Goal: Transaction & Acquisition: Purchase product/service

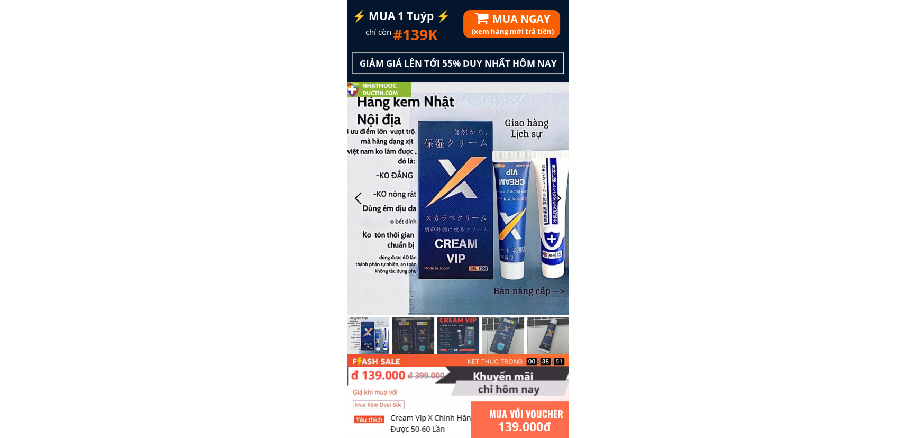
click at [528, 26] on h1 "MUA NGAY" at bounding box center [571, 19] width 159 height 17
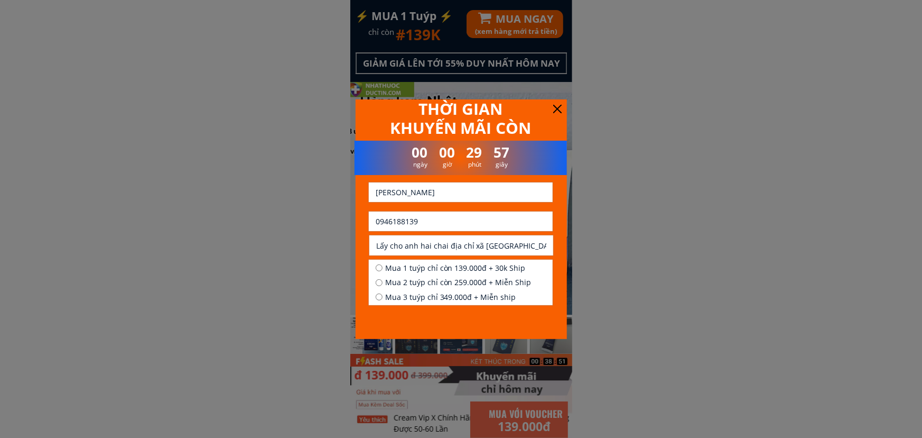
click at [429, 216] on input "0946188139" at bounding box center [461, 221] width 176 height 20
click at [398, 219] on input "0946188139" at bounding box center [461, 221] width 176 height 20
drag, startPoint x: 382, startPoint y: 220, endPoint x: 448, endPoint y: 227, distance: 66.4
click at [448, 227] on input "0946188139" at bounding box center [461, 221] width 176 height 20
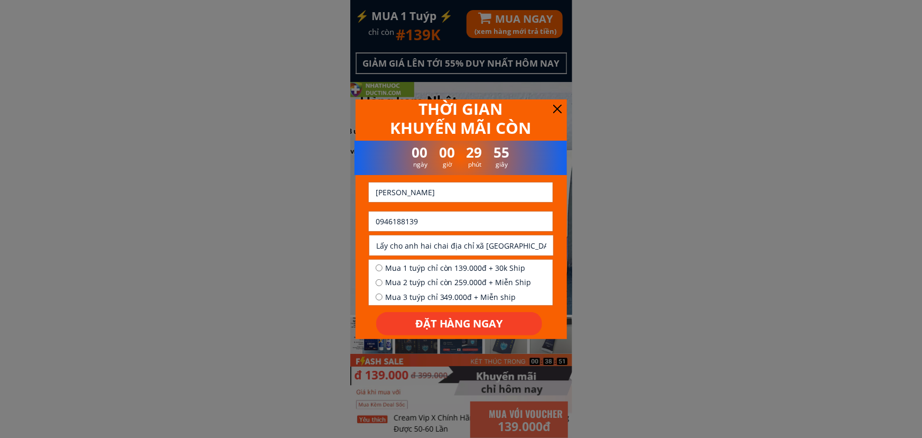
paste input "787860661"
type input "0787860661"
click at [493, 198] on input "[PERSON_NAME]" at bounding box center [461, 192] width 176 height 20
click at [493, 198] on input "M" at bounding box center [461, 192] width 176 height 20
type input "Mil"
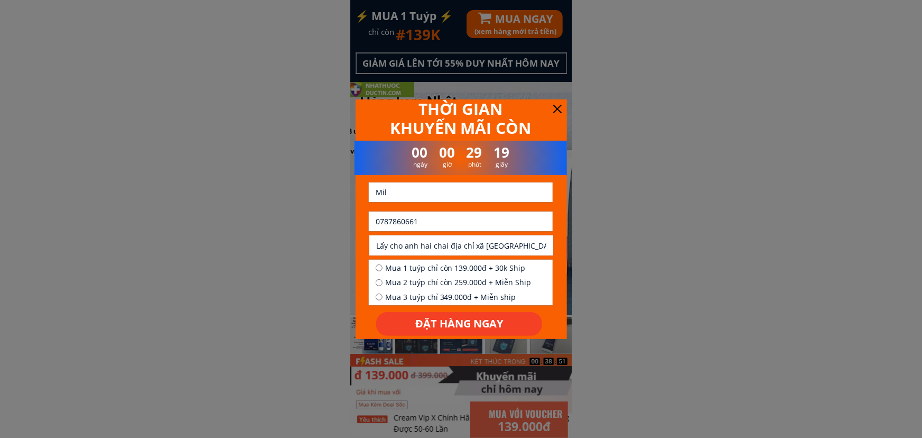
click at [433, 242] on input "Lấy cho anh hai chai địa chỉ xã [GEOGRAPHIC_DATA] tỉnh [GEOGRAPHIC_DATA] [GEOGR…" at bounding box center [462, 245] width 176 height 20
paste input "Khóm 4 thi tran đầm dơi tỉnh cà"
type input "Khóm 4 thi tran đầm dơi tỉnh cà"
click at [421, 266] on span "Mua 1 tuýp chỉ còn 139.000đ + 30k Ship" at bounding box center [458, 268] width 146 height 12
radio input "true"
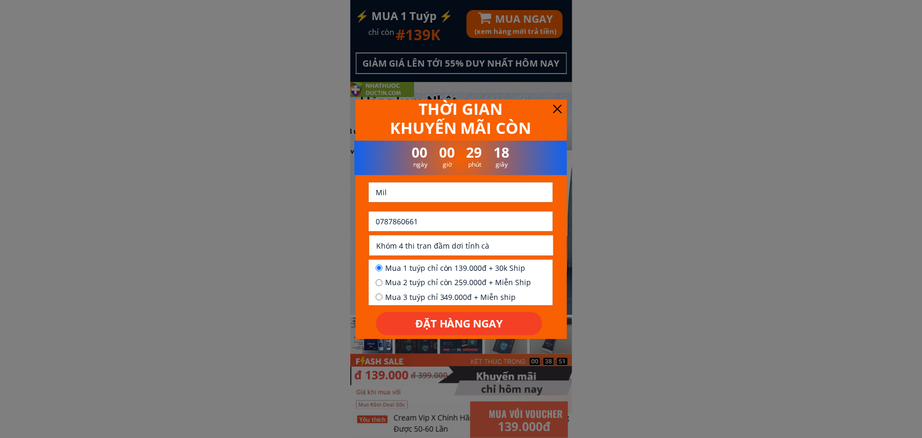
click at [500, 248] on input "Khóm 4 thi tran đầm dơi tỉnh cà" at bounding box center [462, 245] width 176 height 20
type input "Khóm 4 thi tran đầm dơi tỉnh [GEOGRAPHIC_DATA]"
click at [469, 323] on p "ĐẶT HÀNG NGAY" at bounding box center [459, 324] width 166 height 24
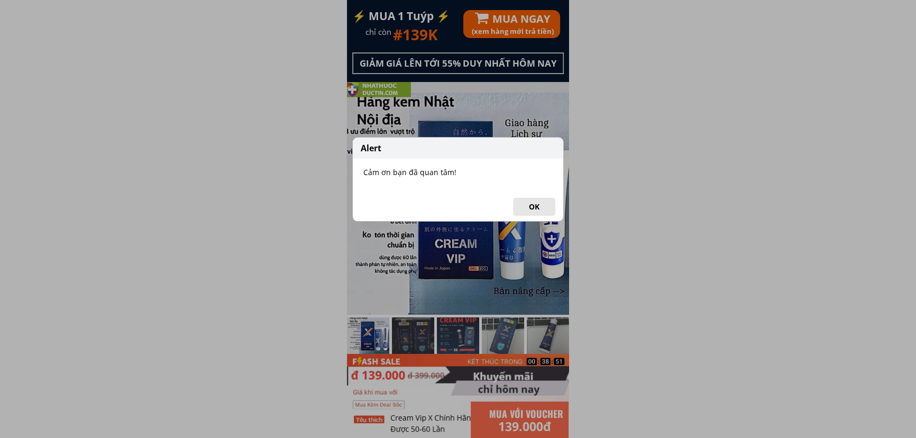
click at [530, 208] on button "OK" at bounding box center [534, 207] width 42 height 18
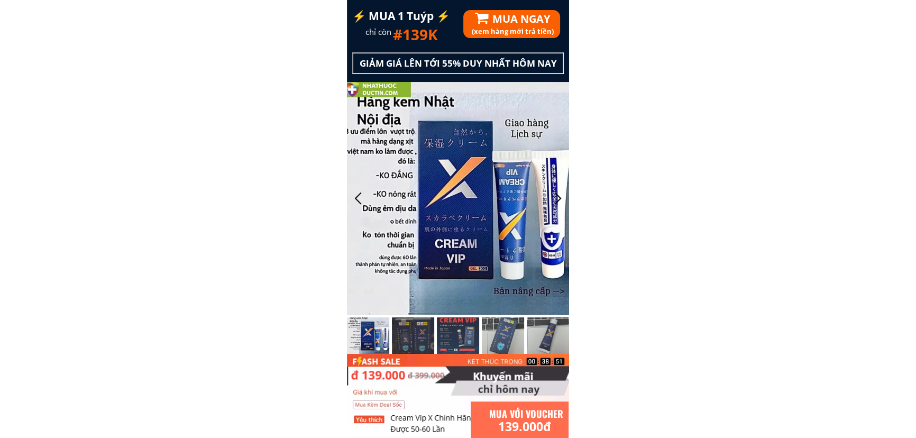
click at [534, 22] on div "(xem hàng mới trả tiền) MUA NGAY" at bounding box center [573, 24] width 220 height 29
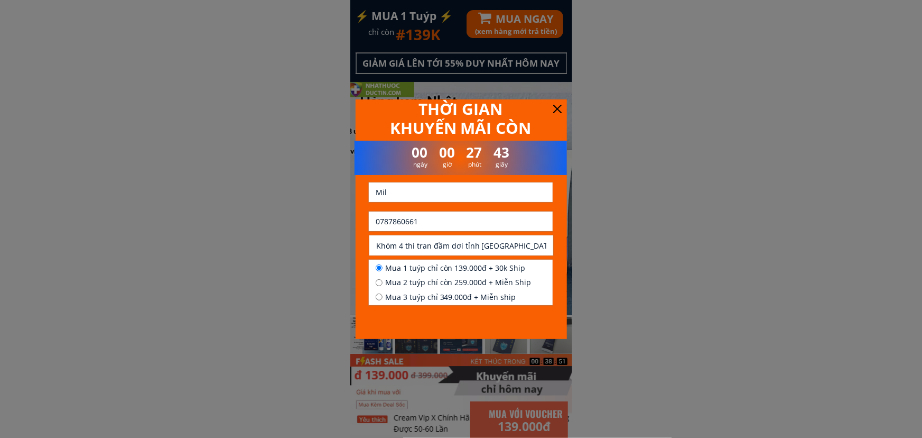
click at [430, 217] on input "0787860661" at bounding box center [461, 221] width 176 height 20
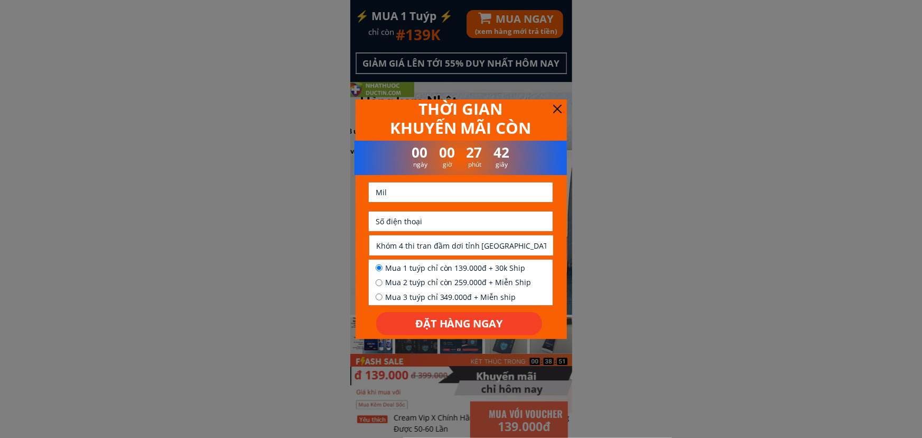
paste input "976632799"
click at [430, 217] on input "976632799" at bounding box center [461, 221] width 176 height 20
paste input "0"
paste input "976632799"
type input "0976632799"
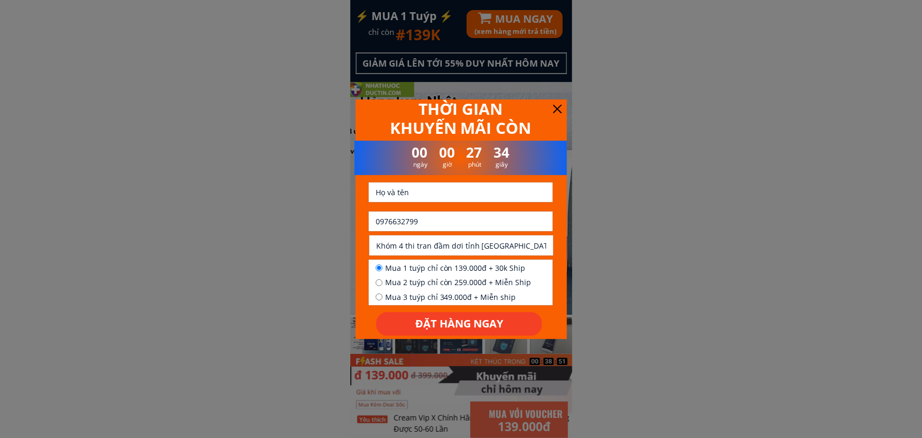
click at [476, 196] on input "text" at bounding box center [461, 192] width 176 height 20
paste input "Duc pham"
type input "Duc pham"
click at [440, 242] on input "text" at bounding box center [462, 245] width 176 height 20
paste input "Âp nhât xã an phong huyên thanh binh tinh đông thap"
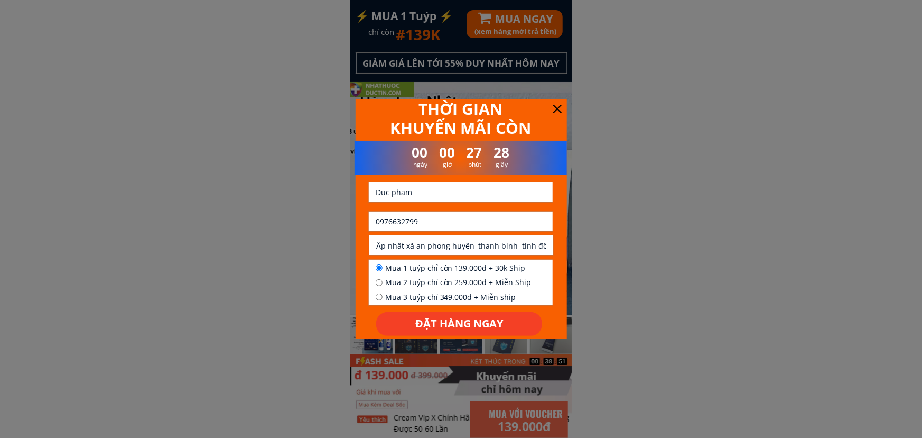
scroll to position [0, 21]
type input "Âp nhât xã an phong huyên thanh binh tinh đông thap"
click at [416, 262] on span "Mua 1 tuýp chỉ còn 139.000đ + 30k Ship" at bounding box center [458, 268] width 146 height 12
radio input "true"
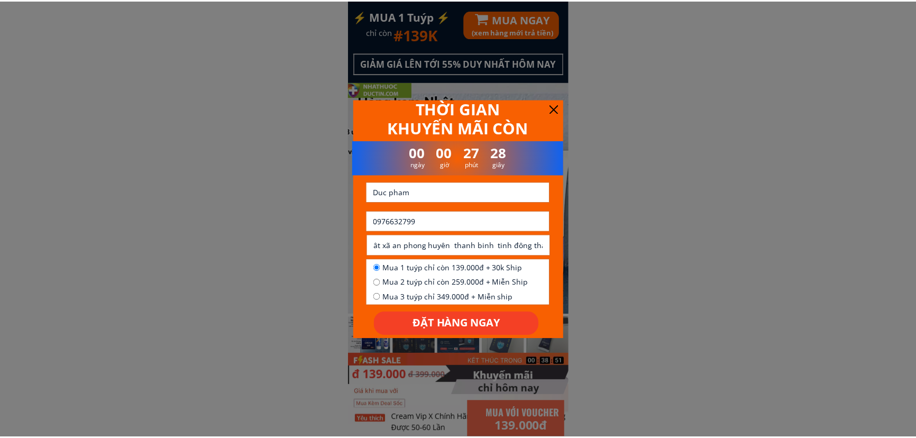
scroll to position [0, 0]
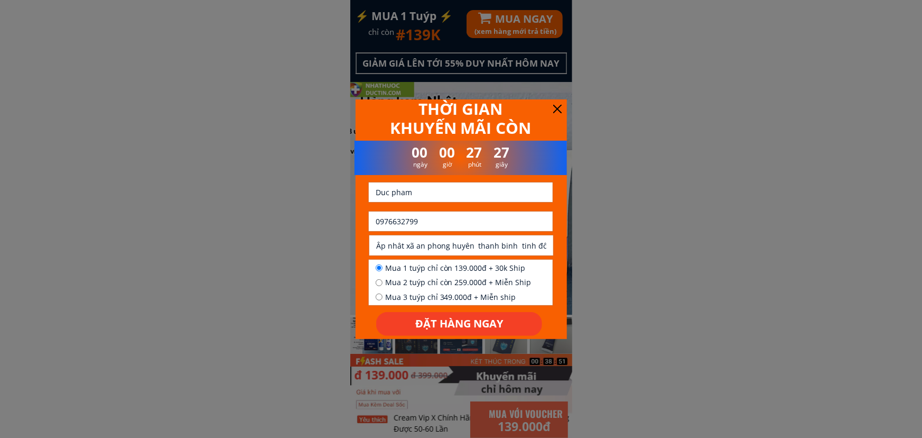
click at [424, 315] on p "ĐẶT HÀNG NGAY" at bounding box center [459, 324] width 166 height 24
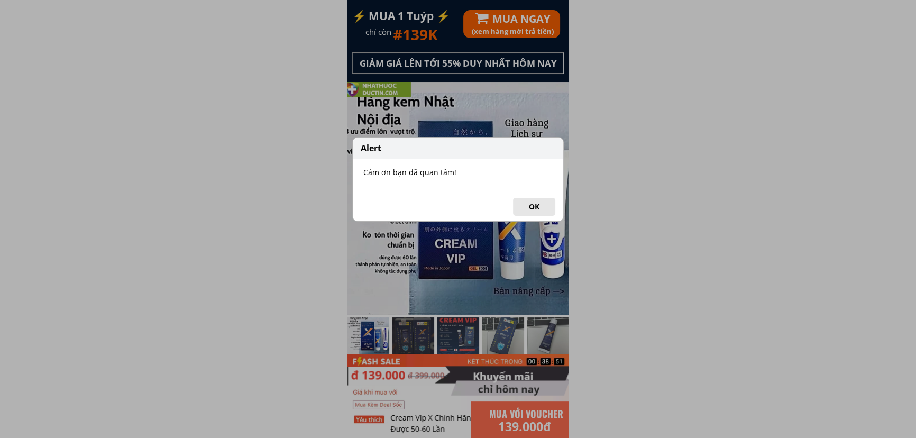
click at [543, 207] on button "OK" at bounding box center [534, 207] width 42 height 18
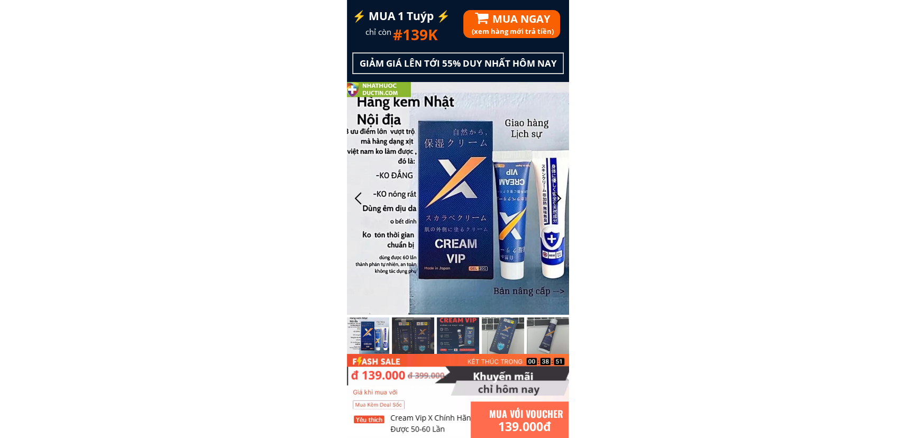
click at [519, 20] on h1 "MUA NGAY" at bounding box center [571, 19] width 159 height 17
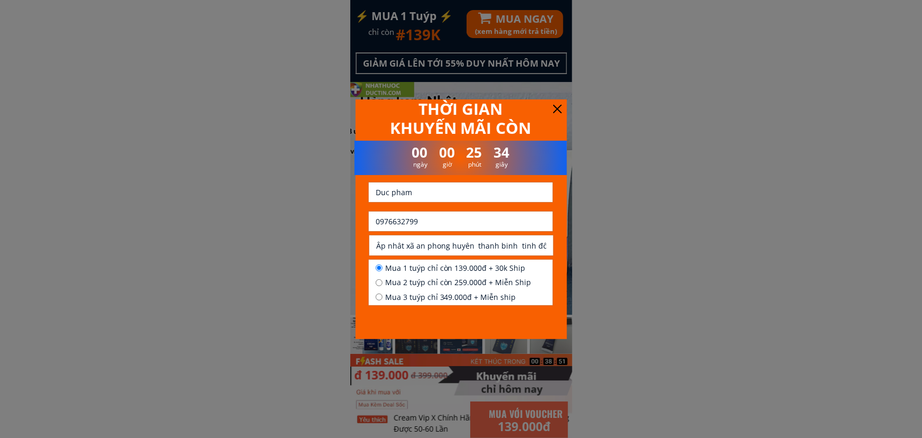
click at [427, 229] on input "0976632799" at bounding box center [461, 221] width 176 height 20
paste input "0377540986"
type input "0377540986"
click at [437, 190] on input "text" at bounding box center [461, 192] width 176 height 20
paste input "[PERSON_NAME]"
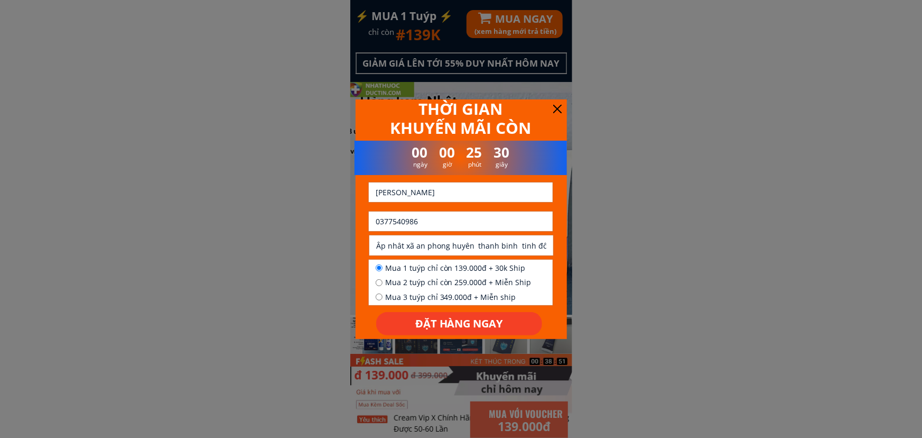
type input "[PERSON_NAME]"
click at [431, 245] on input "text" at bounding box center [462, 245] width 176 height 20
paste input "Xuân trang vạn [PERSON_NAME][GEOGRAPHIC_DATA]"
type input "Xuân trang vạn [PERSON_NAME][GEOGRAPHIC_DATA]"
click at [412, 264] on span "Mua 1 tuýp chỉ còn 139.000đ + 30k Ship" at bounding box center [458, 268] width 146 height 12
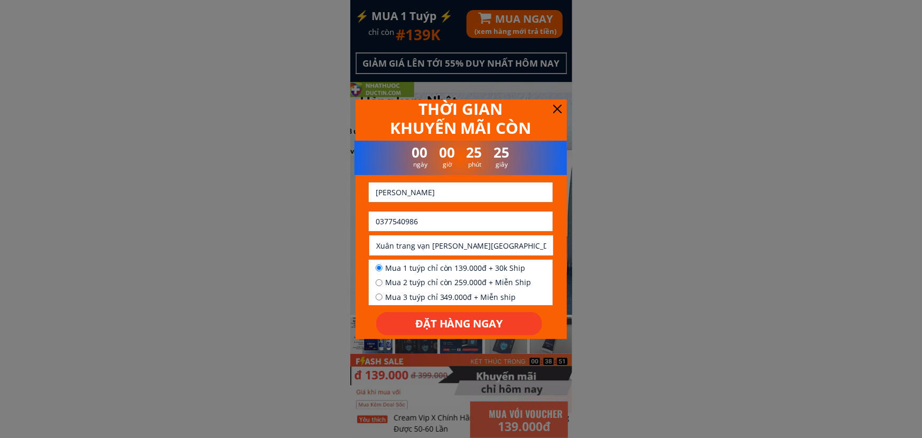
radio input "true"
click at [435, 334] on p "ĐẶT HÀNG NGAY" at bounding box center [459, 324] width 166 height 24
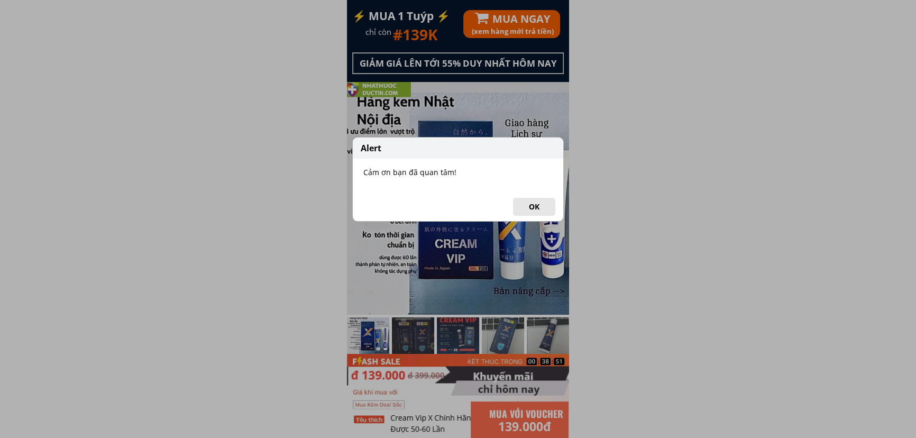
click at [520, 207] on button "OK" at bounding box center [534, 207] width 42 height 18
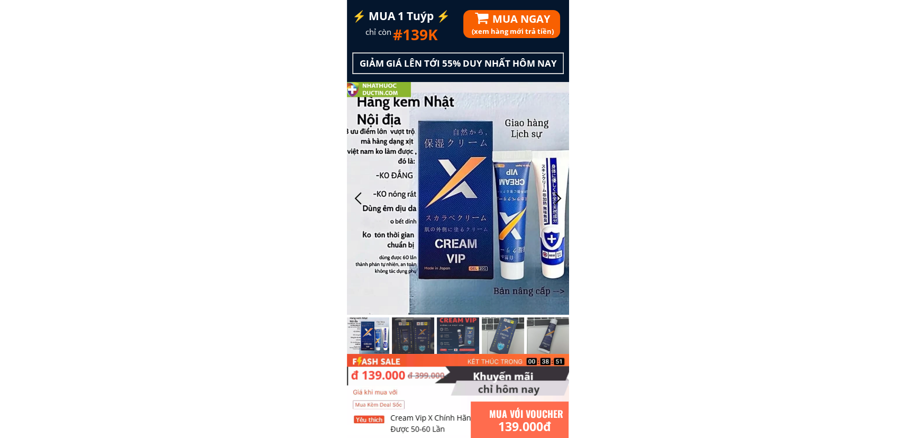
click at [522, 31] on h3 "(xem hàng mới trả tiền)" at bounding box center [577, 31] width 211 height 11
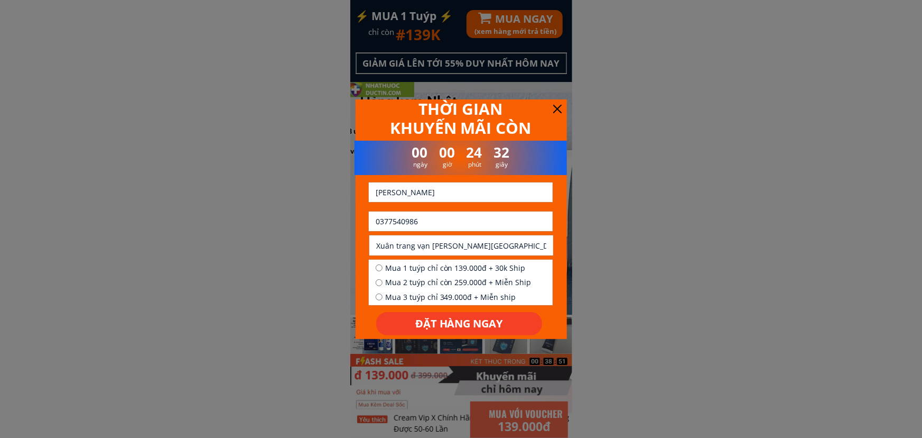
drag, startPoint x: 433, startPoint y: 225, endPoint x: 382, endPoint y: 232, distance: 52.3
click at [382, 232] on form "ĐẶT HÀNG NGAY Phạm ngọc 0377540986 Xuân trang vạn Hưng Khánh Hòa Mua 1 tuýp chỉ…" at bounding box center [461, 258] width 186 height 153
paste input "905022407"
type input "0905022407"
click at [457, 185] on div at bounding box center [460, 182] width 159 height 6
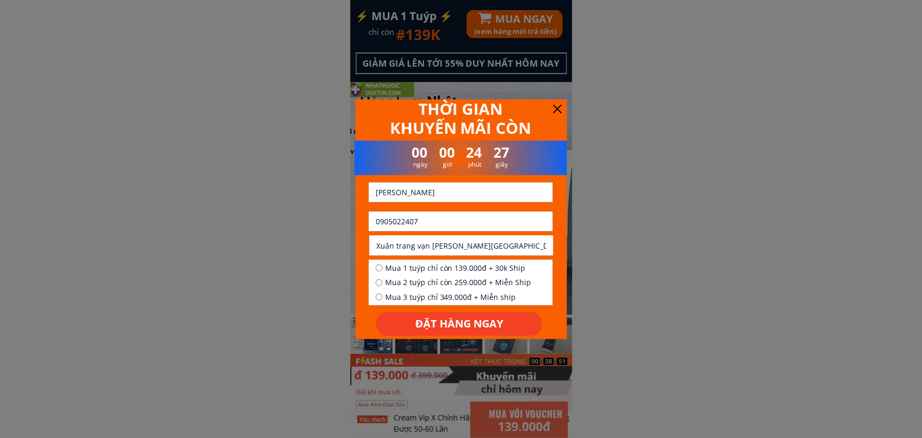
click at [456, 191] on input "[PERSON_NAME]" at bounding box center [461, 192] width 176 height 20
paste input "ước Nguymihsondien"
type input "Phước Nguymihsondien"
click at [426, 242] on input "Xuân trang vạn [PERSON_NAME][GEOGRAPHIC_DATA]" at bounding box center [462, 245] width 176 height 20
paste input "645au cơ liên chiểu đà nẫng"
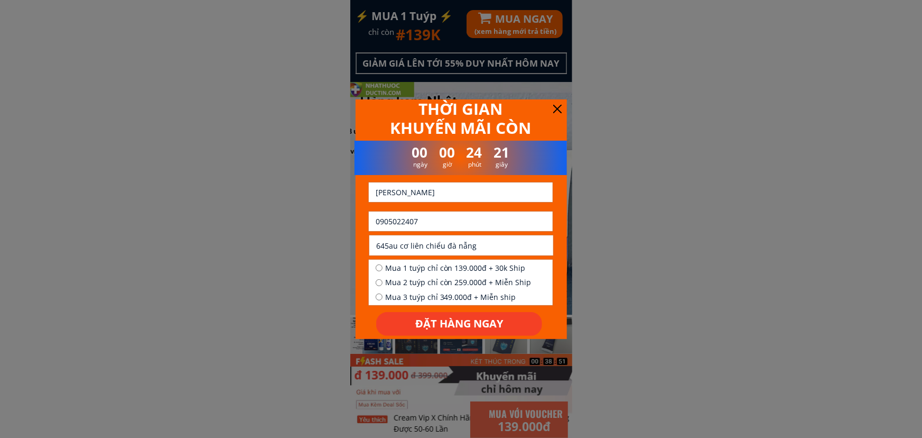
type input "645au cơ liên chiểu đà nẫng"
click at [423, 271] on span "Mua 1 tuýp chỉ còn 139.000đ + 30k Ship" at bounding box center [458, 268] width 146 height 12
radio input "true"
click at [442, 322] on p "ĐẶT HÀNG NGAY" at bounding box center [459, 324] width 166 height 24
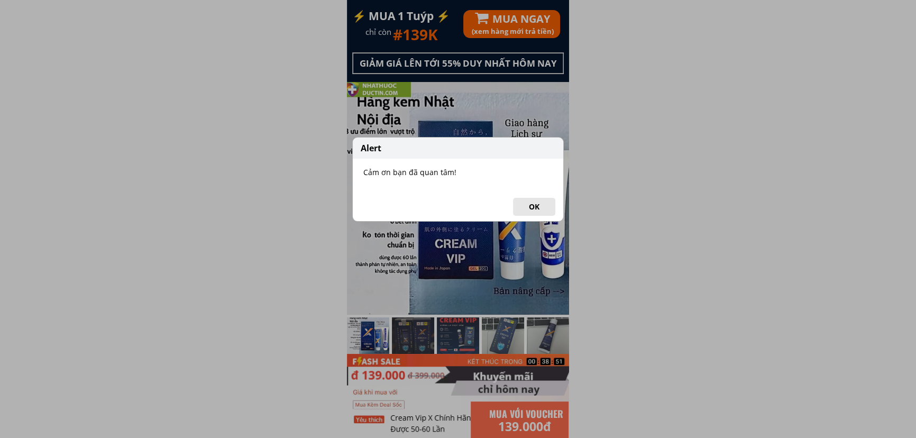
click at [546, 210] on button "OK" at bounding box center [534, 207] width 42 height 18
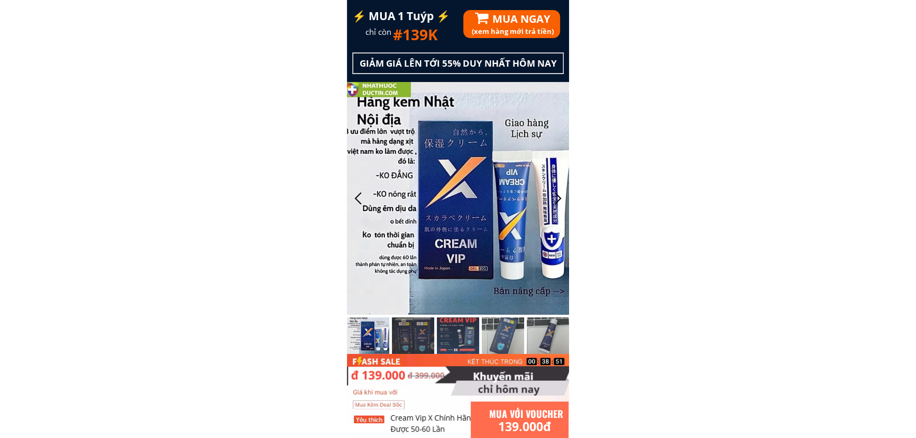
click at [529, 20] on h1 "MUA NGAY" at bounding box center [571, 19] width 159 height 17
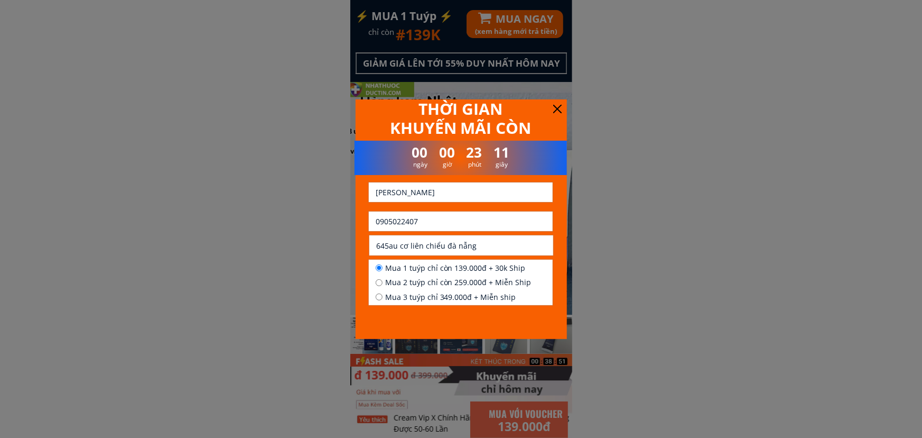
click at [451, 224] on input "0905022407" at bounding box center [461, 221] width 176 height 20
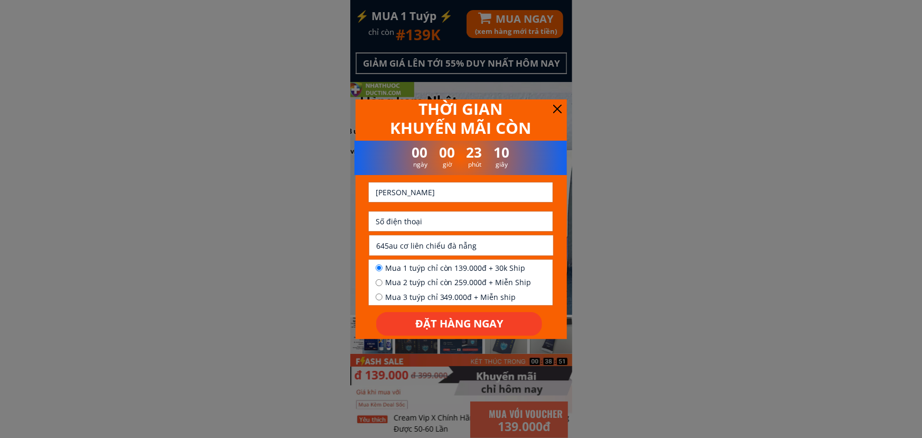
paste input "09635852160"
paste input "869619233"
drag, startPoint x: 437, startPoint y: 222, endPoint x: 381, endPoint y: 225, distance: 56.6
click at [381, 225] on input "0869619233" at bounding box center [461, 221] width 176 height 20
type input "0869619233"
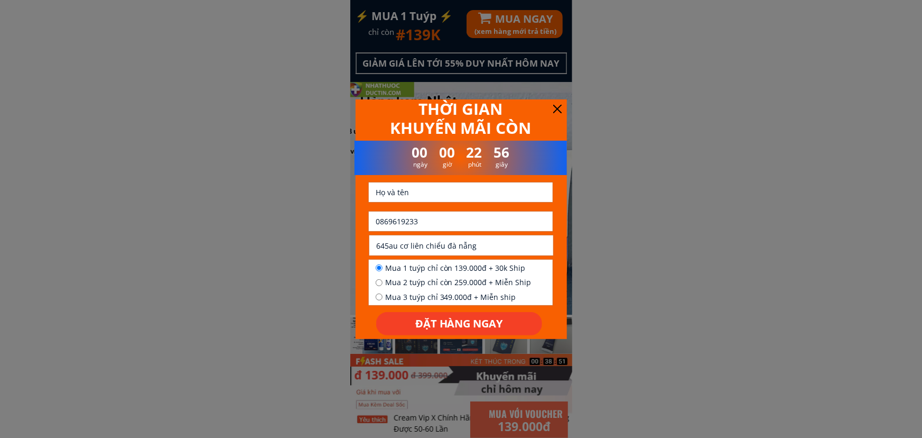
click at [423, 193] on input "text" at bounding box center [461, 192] width 176 height 20
paste input "Ngyuen van mạnh"
drag, startPoint x: 400, startPoint y: 191, endPoint x: 363, endPoint y: 198, distance: 37.6
click at [363, 198] on div "00 00 22 54 ngày giờ phút giây THỜI GIAN KHUYẾN MÃI CÒN ĐẶT HÀNG NGAY Ngyuen va…" at bounding box center [461, 217] width 213 height 236
type input "Nguyen van mạnh"
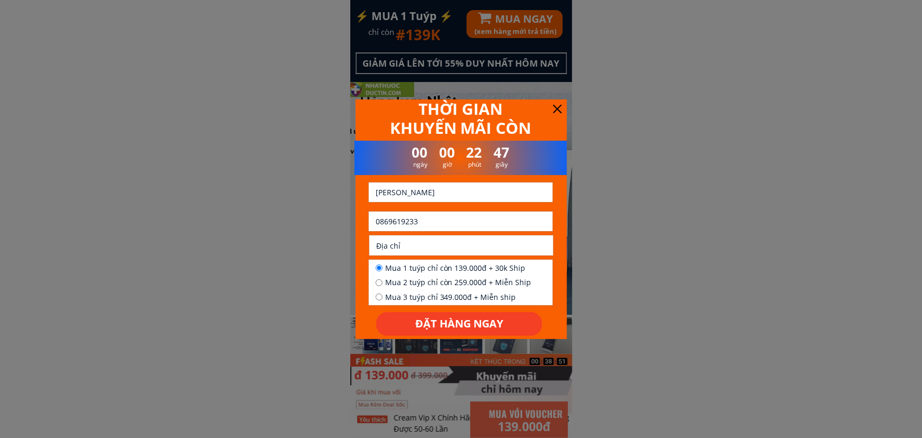
drag, startPoint x: 500, startPoint y: 243, endPoint x: 493, endPoint y: 253, distance: 12.2
click at [500, 243] on input "text" at bounding box center [462, 245] width 176 height 20
paste input "Tô dan phô ninh khanh tinh bac ninh"
type input "Tô dan phô ninh khanh tinh bac ninh"
click at [419, 271] on span "Mua 1 tuýp chỉ còn 139.000đ + 30k Ship" at bounding box center [458, 268] width 146 height 12
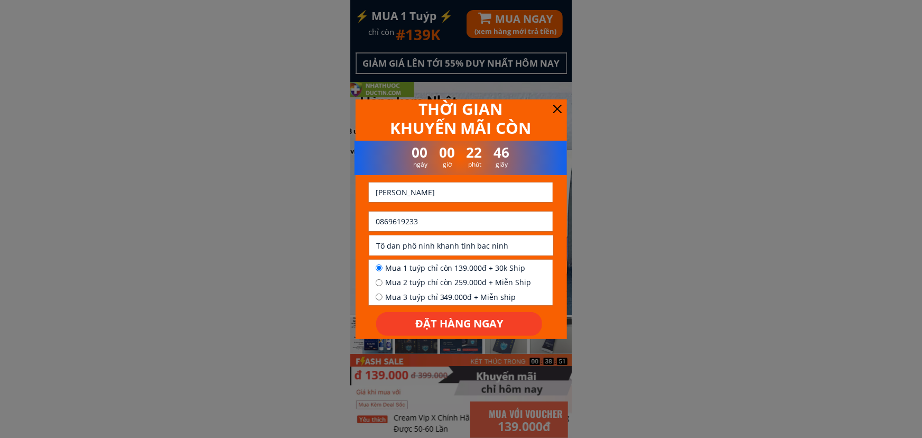
radio input "true"
click at [426, 312] on p "ĐẶT HÀNG NGAY" at bounding box center [459, 324] width 166 height 24
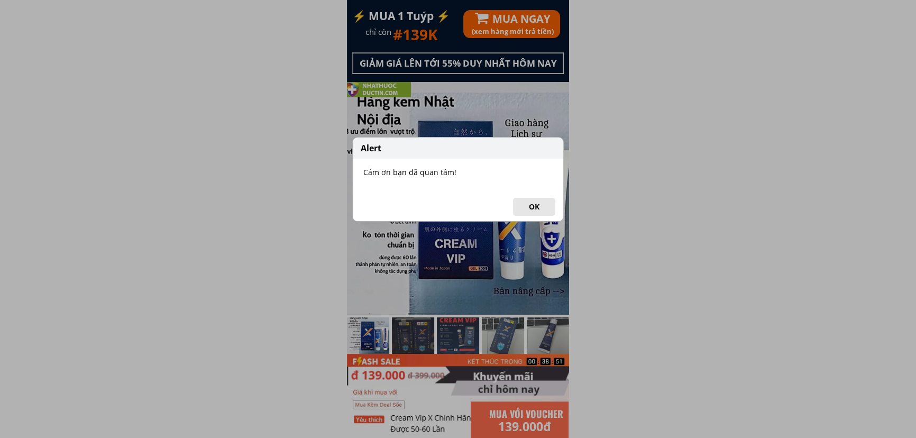
click at [537, 211] on button "OK" at bounding box center [534, 207] width 42 height 18
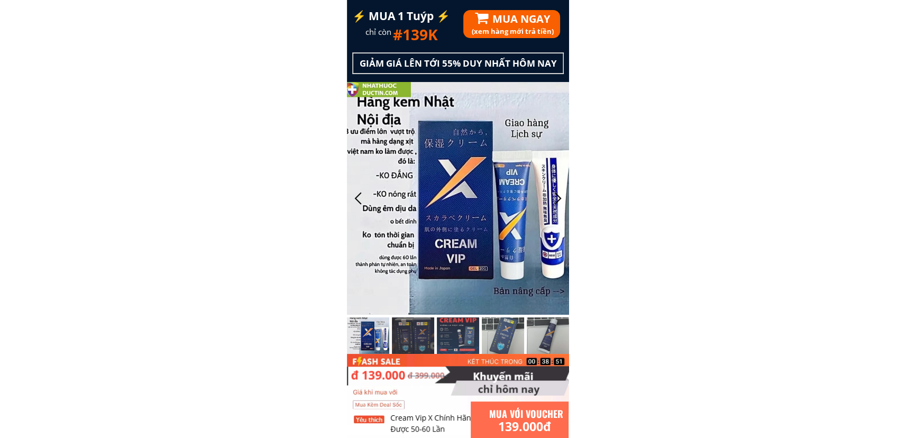
click at [533, 19] on h1 "MUA NGAY" at bounding box center [571, 19] width 159 height 17
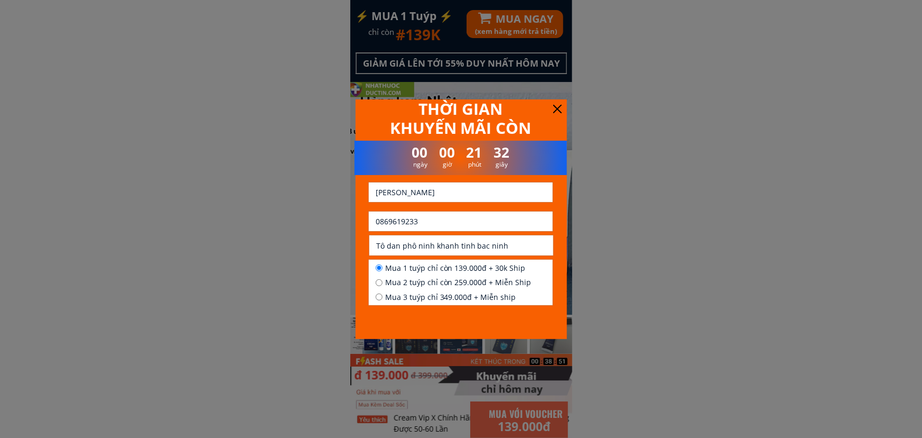
click at [408, 224] on input "0869619233" at bounding box center [461, 221] width 176 height 20
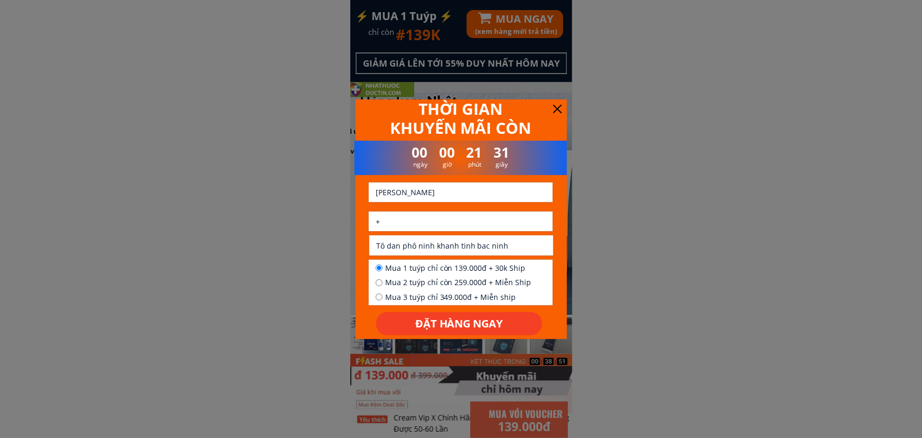
paste input "84983019559"
type input "+84983019559"
click at [419, 189] on input "Nguyen van mạnh" at bounding box center [461, 192] width 176 height 20
type input "Thánh Ý"
click at [417, 243] on input "Tô dan phô ninh khanh tinh bac ninh" at bounding box center [462, 245] width 176 height 20
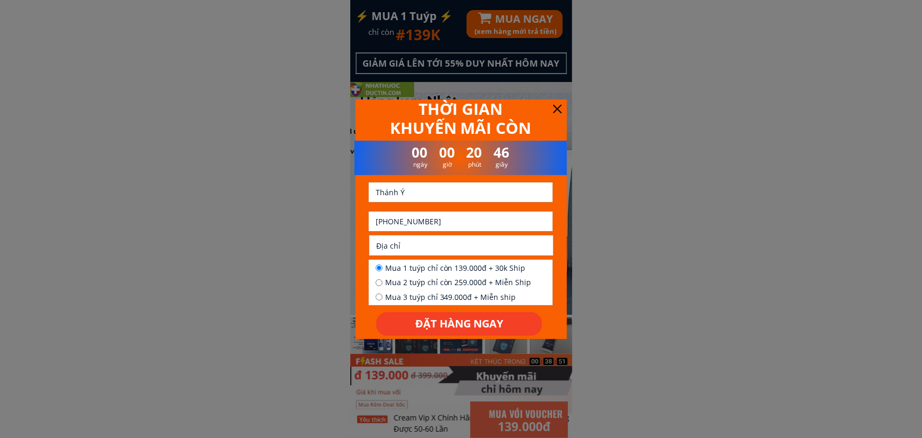
paste input "Chung cư Hud3 Linh Đàm - số 1 đg Linh Đường - p Hoàng Liệt - Hà Nội"
type input "Chung cư Hud3 Linh Đàm - số 1 đg Linh Đường - p Hoàng Liệt - Hà Nội"
drag, startPoint x: 400, startPoint y: 269, endPoint x: 401, endPoint y: 279, distance: 10.6
click at [400, 269] on span "Mua 1 tuýp chỉ còn 139.000đ + 30k Ship" at bounding box center [458, 268] width 146 height 12
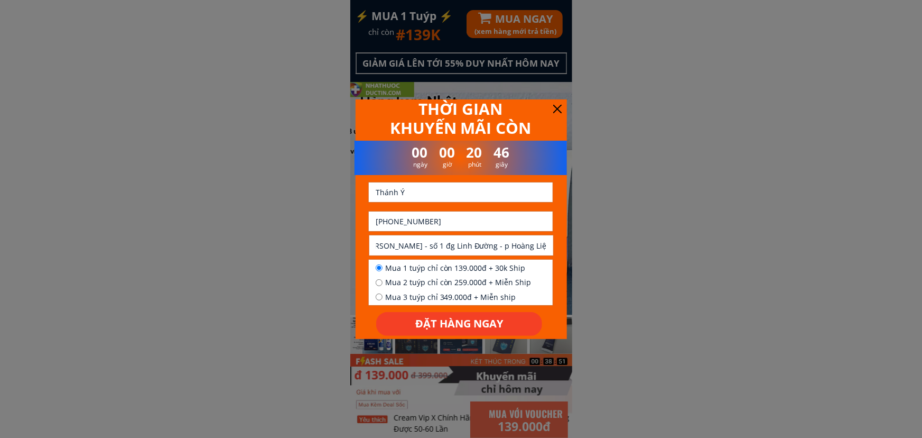
radio input "true"
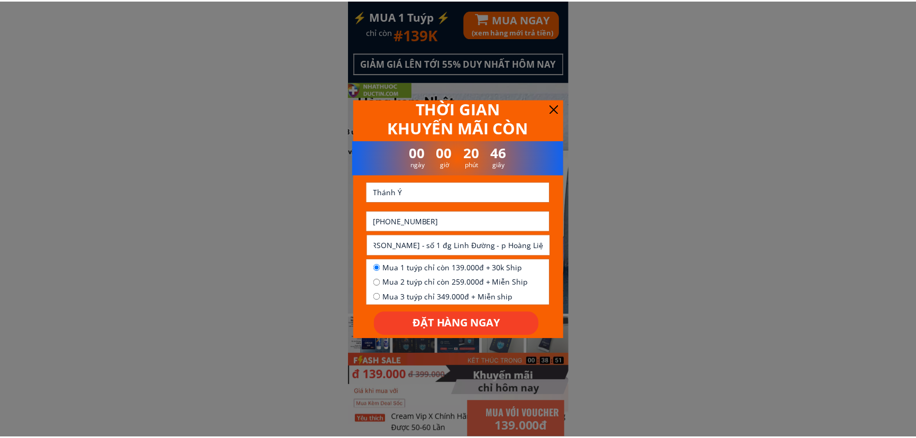
scroll to position [0, 0]
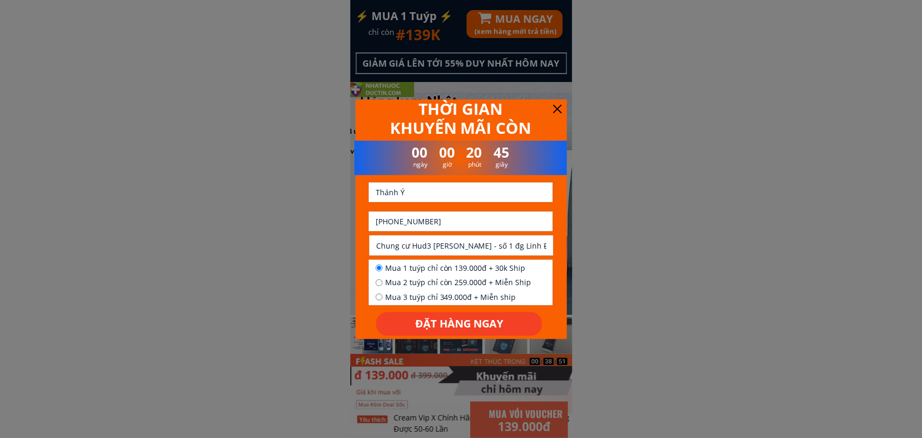
click at [400, 321] on p "ĐẶT HÀNG NGAY" at bounding box center [459, 324] width 166 height 24
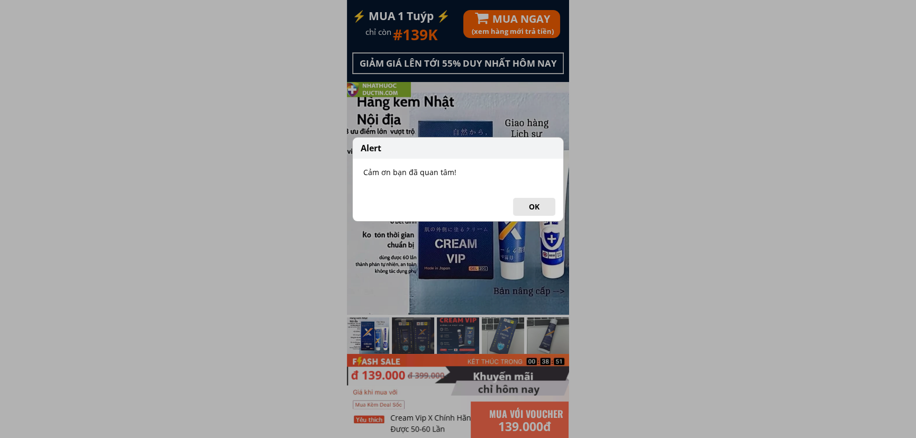
click at [541, 206] on button "OK" at bounding box center [534, 207] width 42 height 18
